Goal: Information Seeking & Learning: Learn about a topic

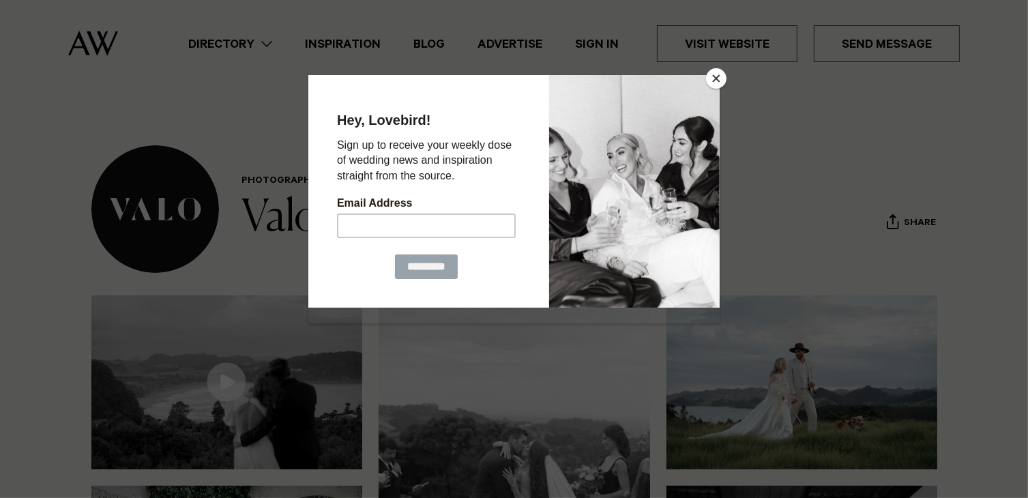
click at [721, 74] on button "Close" at bounding box center [716, 78] width 20 height 20
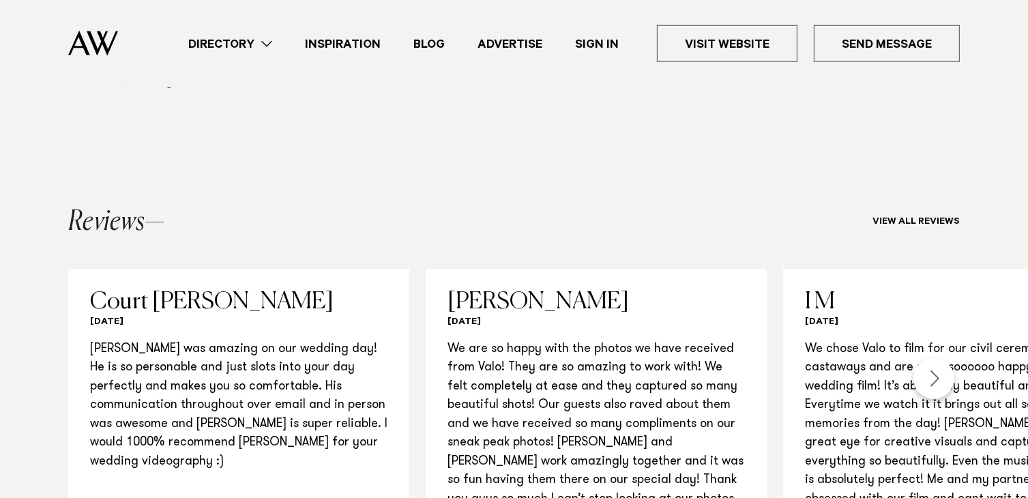
scroll to position [1432, 0]
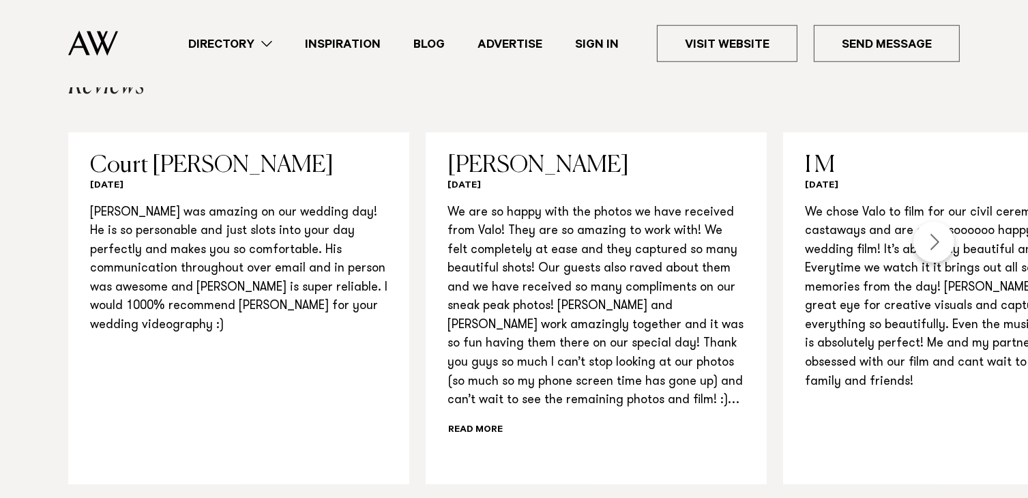
click at [931, 222] on div "Next slide" at bounding box center [933, 242] width 41 height 41
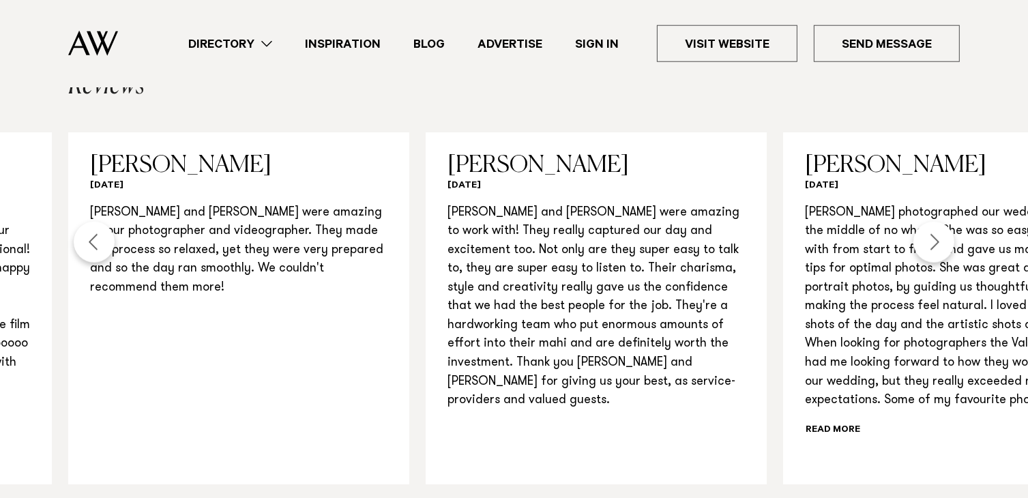
click at [938, 222] on div "Next slide" at bounding box center [933, 242] width 41 height 41
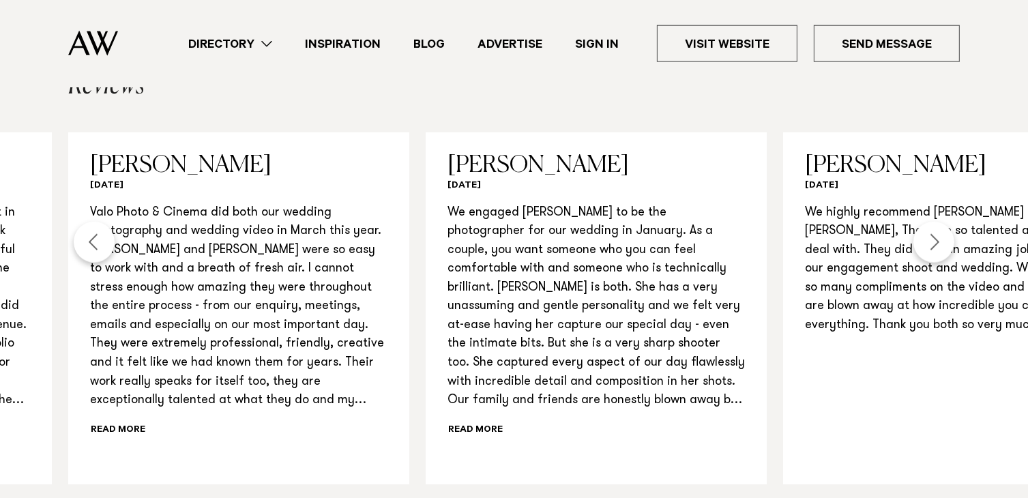
click at [100, 222] on div "Previous slide" at bounding box center [94, 242] width 41 height 41
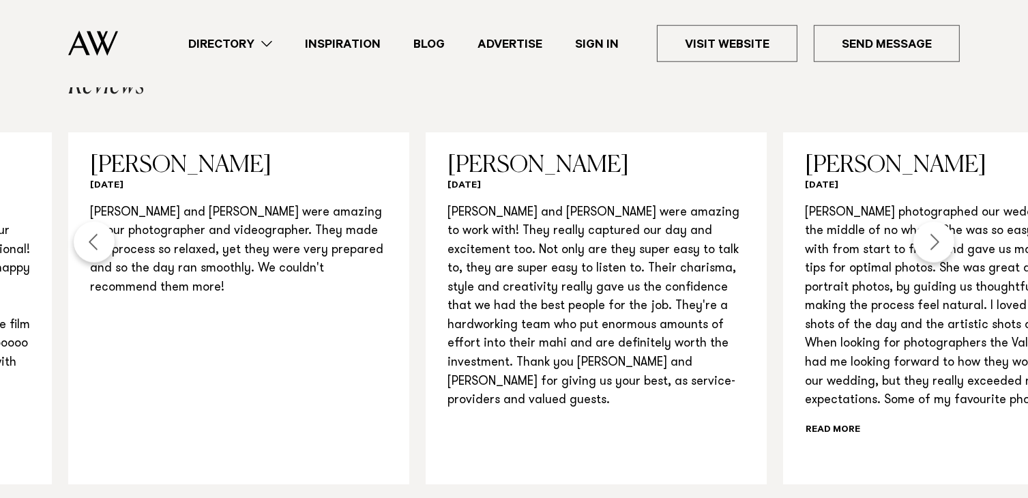
click at [935, 222] on div "Next slide" at bounding box center [933, 242] width 41 height 41
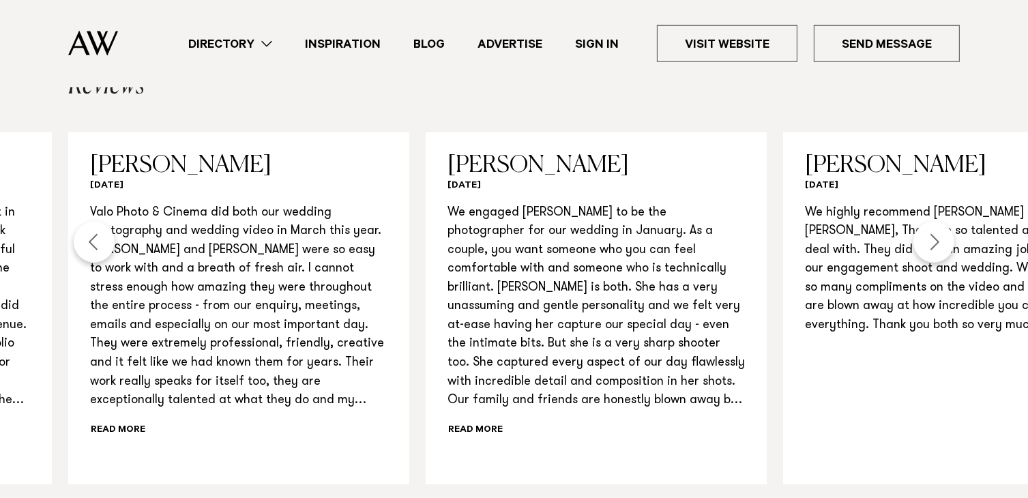
click at [935, 222] on div "Next slide" at bounding box center [933, 242] width 41 height 41
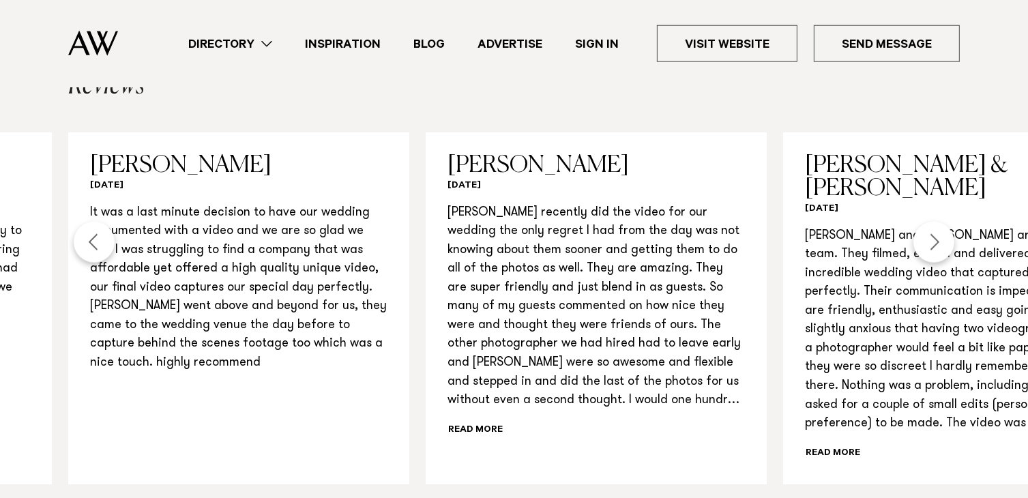
click at [935, 222] on div "Next slide" at bounding box center [933, 242] width 41 height 41
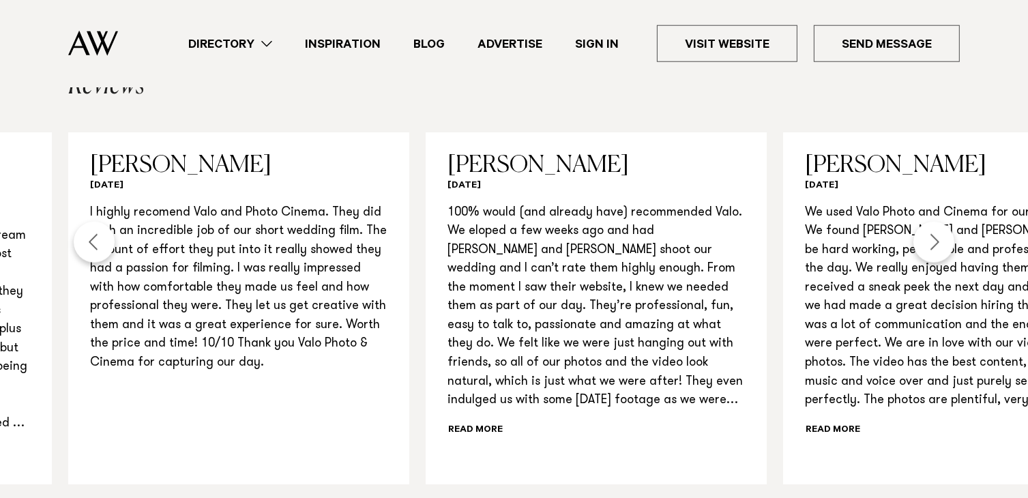
click at [935, 222] on div "Next slide" at bounding box center [933, 242] width 41 height 41
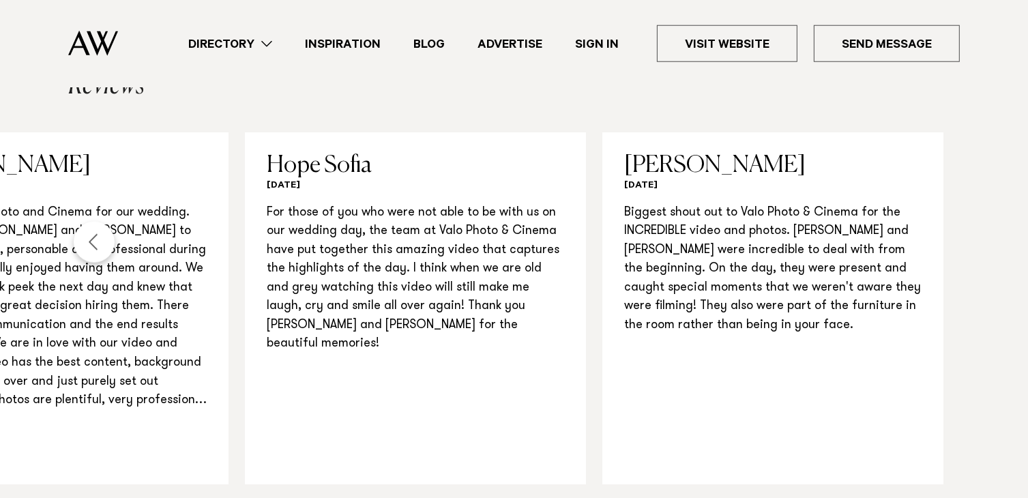
click at [273, 43] on link "Directory" at bounding box center [230, 44] width 117 height 18
